Goal: Task Accomplishment & Management: Use online tool/utility

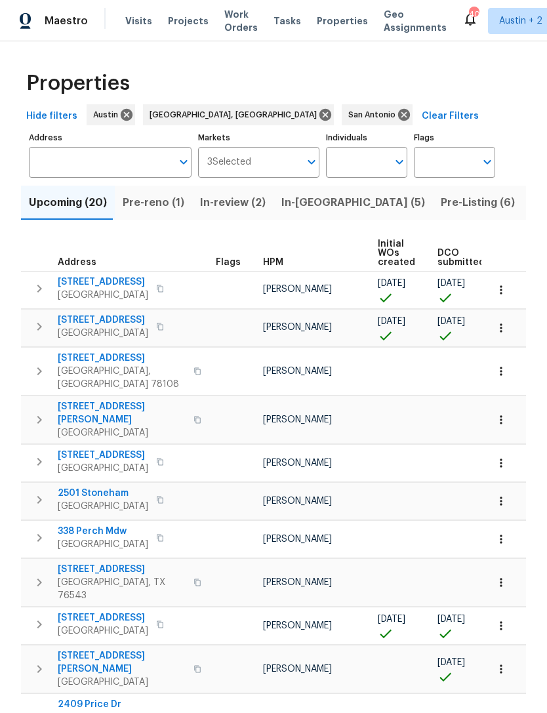
click at [332, 4] on div "Maestro Visits Projects Work Orders Tasks Properties Geo Assignments 40 [GEOGRA…" at bounding box center [273, 20] width 547 height 41
click at [325, 22] on span "Properties" at bounding box center [342, 20] width 51 height 13
click at [125, 23] on span "Visits" at bounding box center [138, 20] width 27 height 13
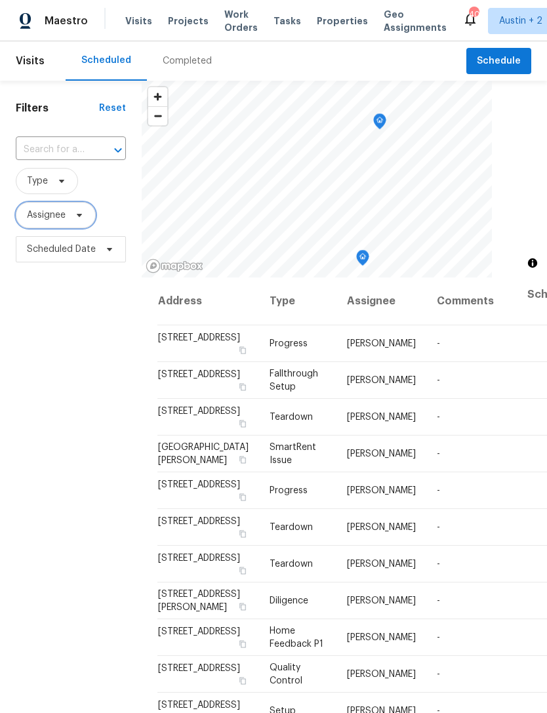
click at [60, 221] on span "Assignee" at bounding box center [46, 215] width 39 height 13
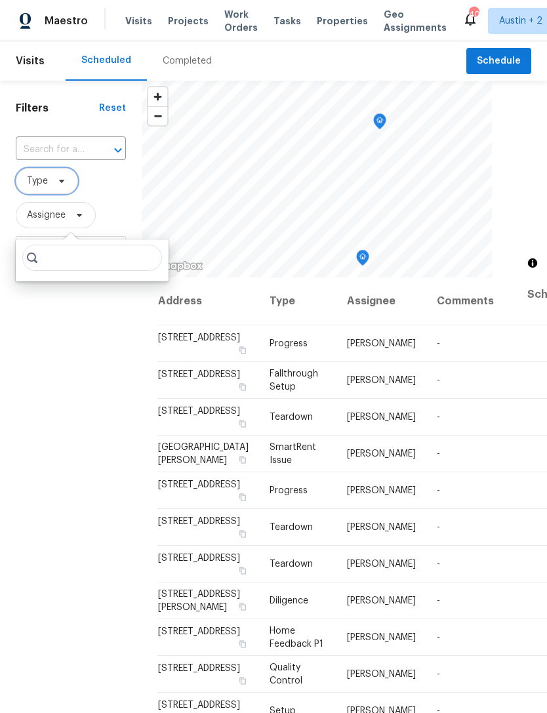
click at [57, 186] on icon at bounding box center [61, 181] width 10 height 10
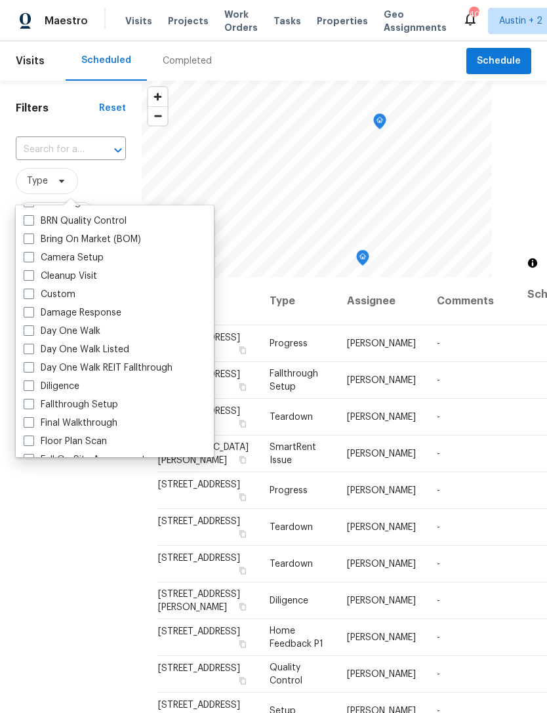
scroll to position [126, 0]
click at [127, 342] on label "Day One Walk Listed" at bounding box center [77, 348] width 106 height 13
click at [32, 342] on input "Day One Walk Listed" at bounding box center [28, 346] width 9 height 9
checkbox input "true"
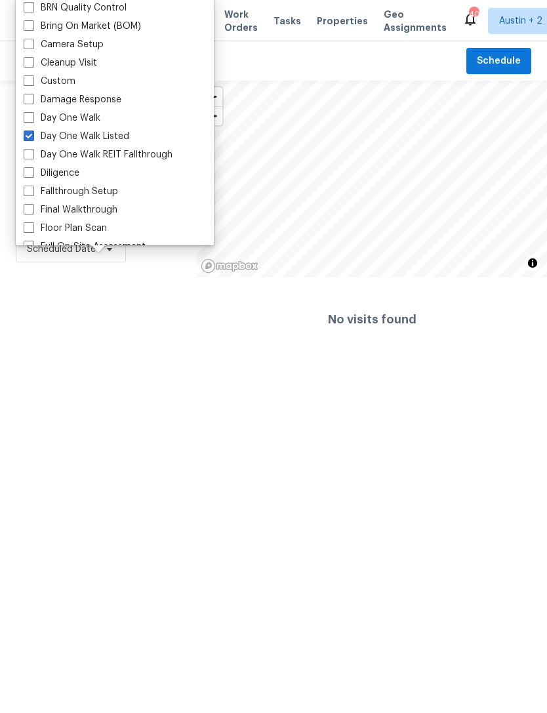
click at [96, 119] on label "Day One Walk" at bounding box center [62, 117] width 77 height 13
click at [32, 119] on input "Day One Walk" at bounding box center [28, 115] width 9 height 9
checkbox input "true"
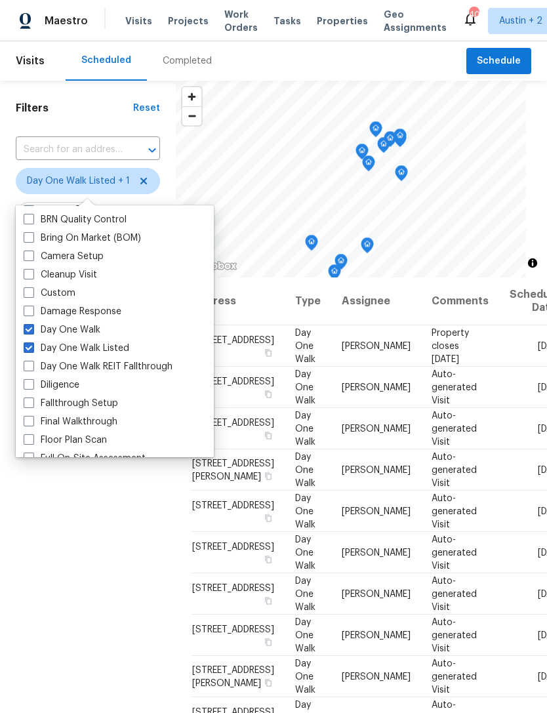
click at [114, 568] on div "Filters Reset ​ Day One Walk Listed + 1 Assignee Scheduled Date" at bounding box center [88, 464] width 176 height 767
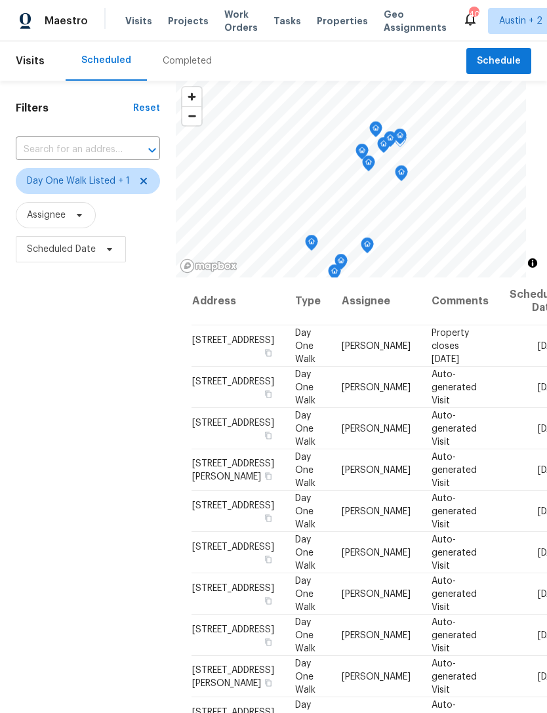
click at [0, 0] on icon at bounding box center [0, 0] width 0 height 0
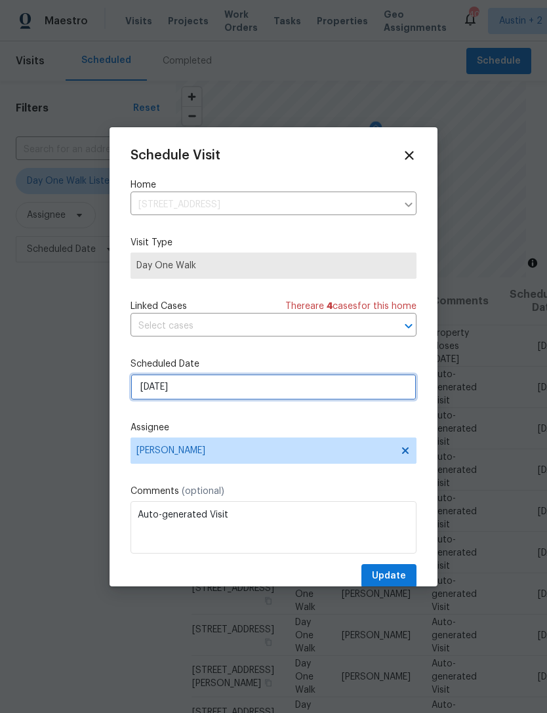
click at [290, 385] on input "[DATE]" at bounding box center [273, 387] width 286 height 26
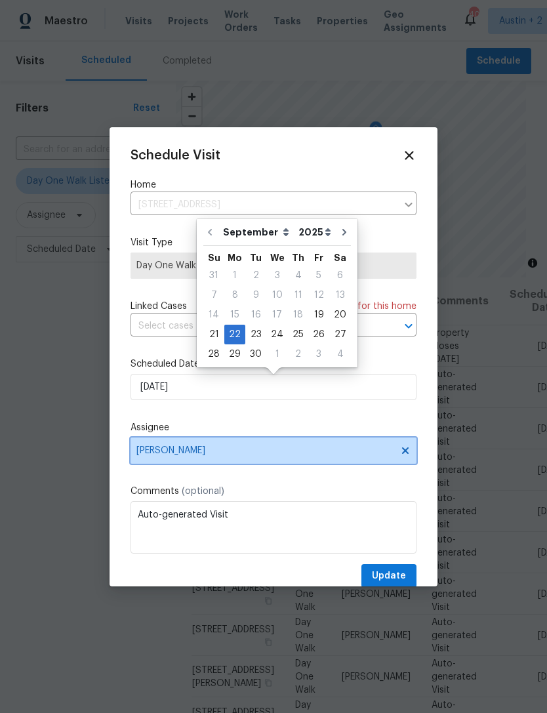
click at [271, 448] on span "[PERSON_NAME]" at bounding box center [264, 450] width 257 height 10
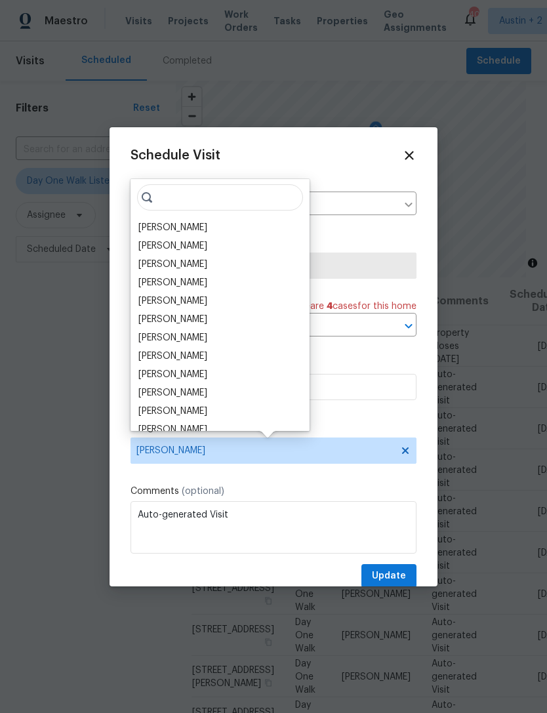
click at [195, 222] on div "[PERSON_NAME]" at bounding box center [172, 227] width 69 height 13
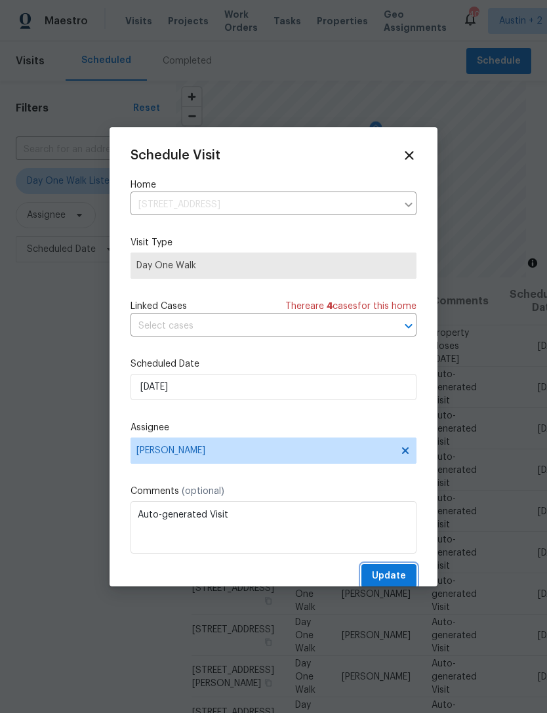
click at [402, 576] on span "Update" at bounding box center [389, 576] width 34 height 16
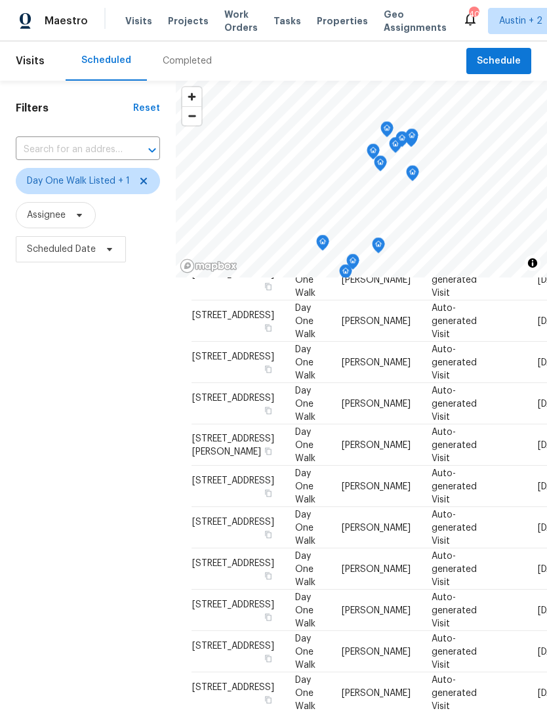
scroll to position [460, 0]
